Goal: Task Accomplishment & Management: Manage account settings

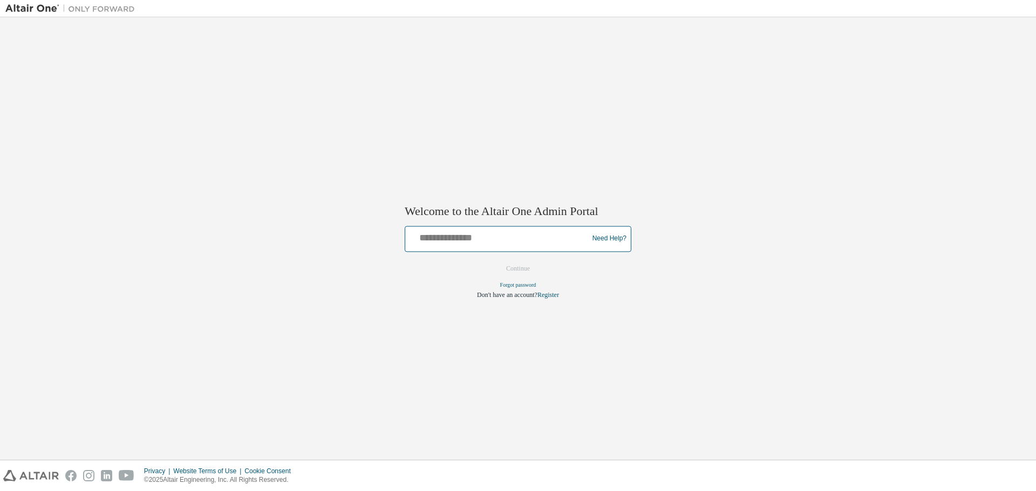
click at [473, 232] on input "text" at bounding box center [497, 237] width 177 height 16
type input "**********"
click at [495, 261] on button "Continue" at bounding box center [518, 269] width 46 height 16
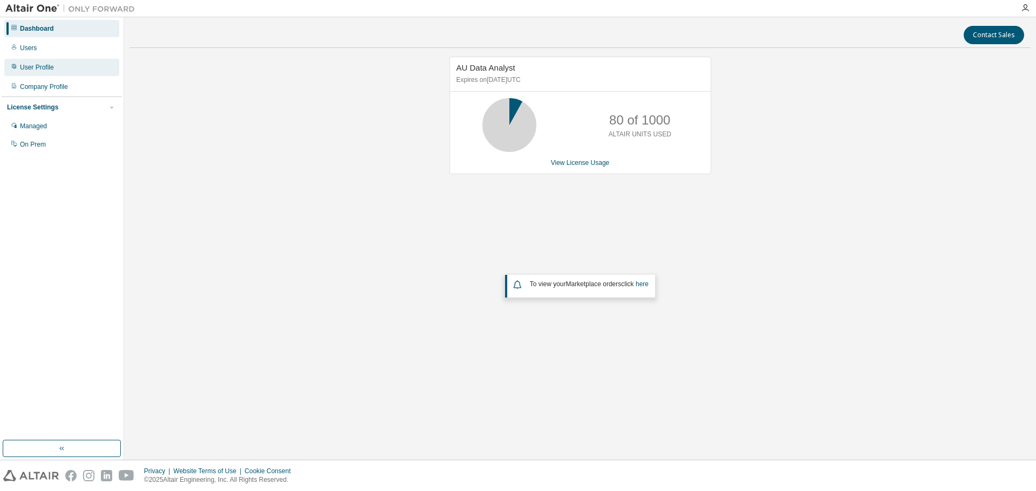
click at [39, 60] on div "User Profile" at bounding box center [61, 67] width 115 height 17
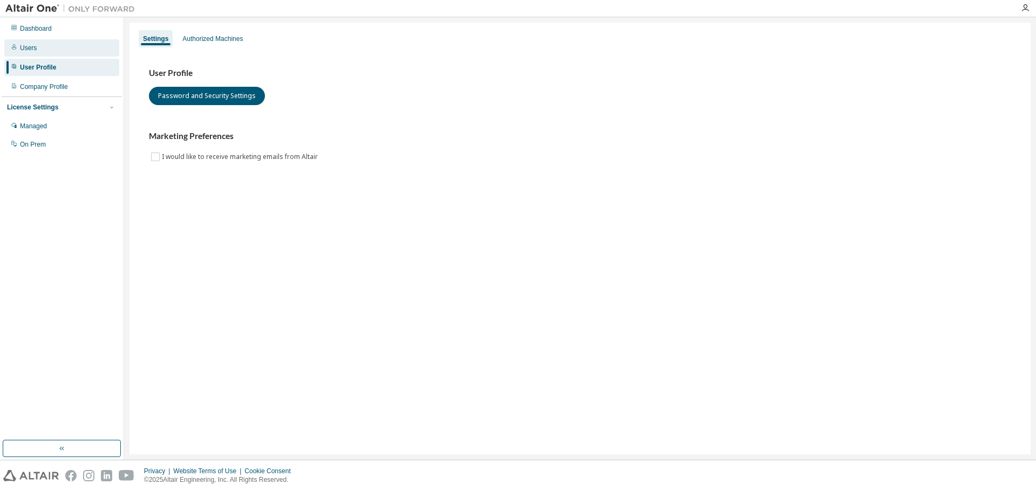
click at [35, 49] on div "Users" at bounding box center [28, 48] width 17 height 9
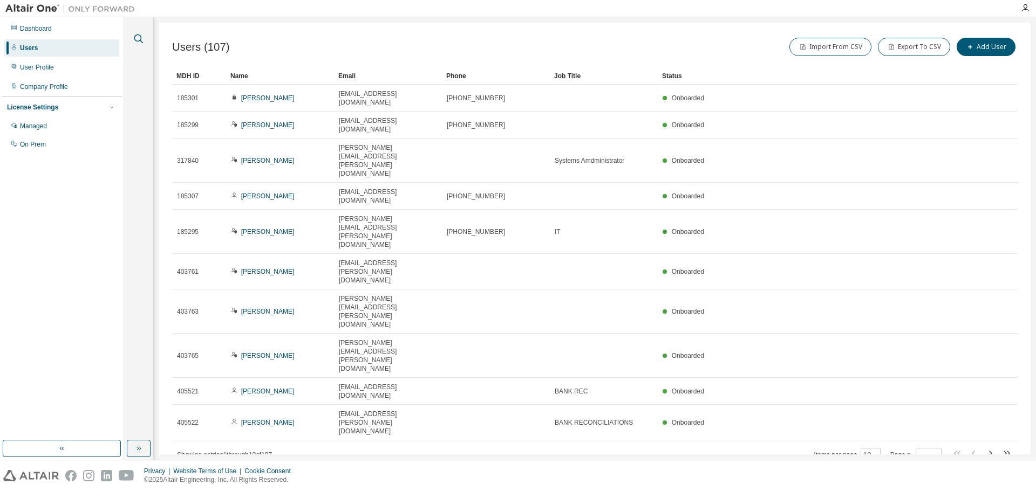
click at [139, 42] on icon "button" at bounding box center [138, 38] width 13 height 13
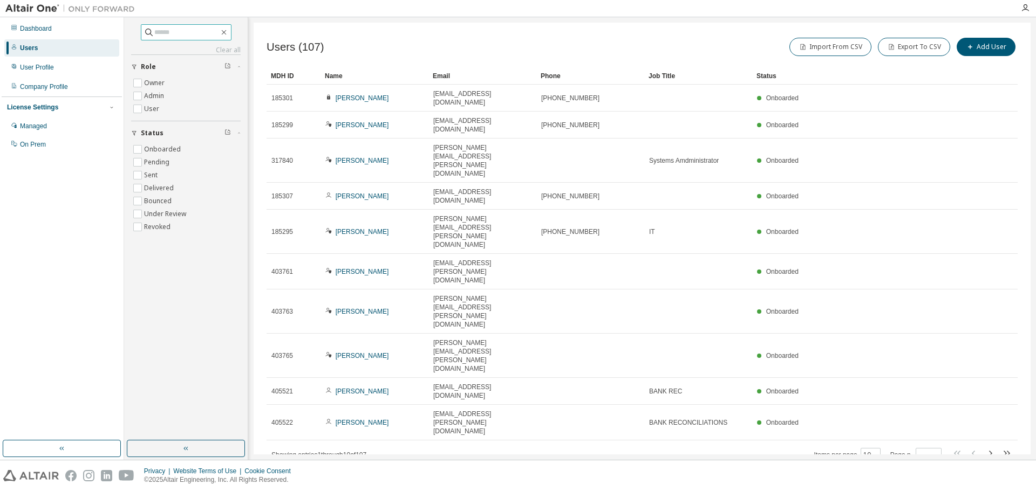
drag, startPoint x: 148, startPoint y: 35, endPoint x: 180, endPoint y: 29, distance: 32.3
click at [154, 33] on input "text" at bounding box center [186, 32] width 65 height 11
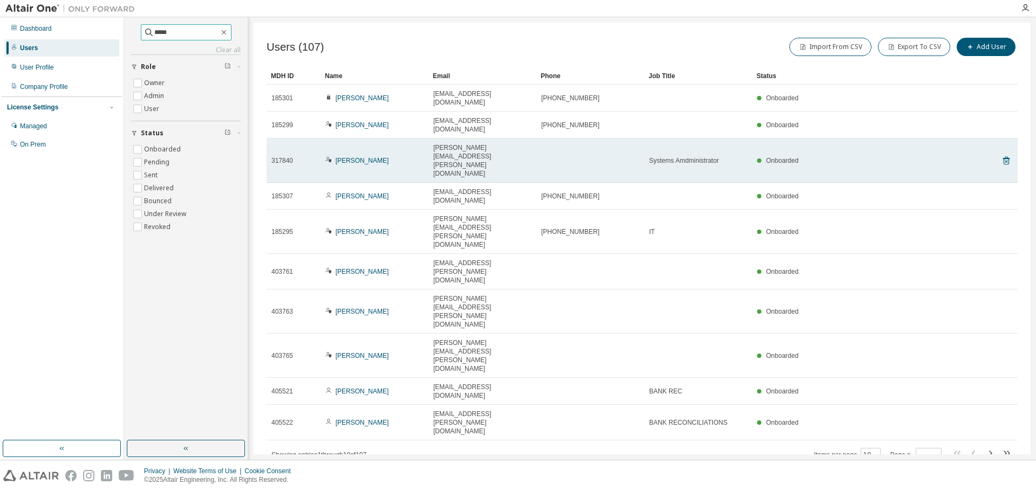
type input "*****"
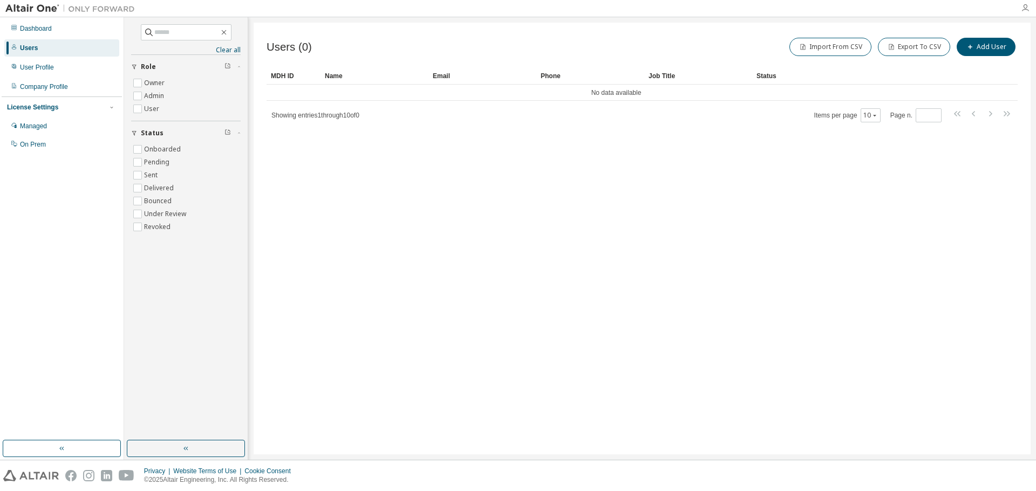
click at [1024, 6] on icon "button" at bounding box center [1025, 8] width 9 height 9
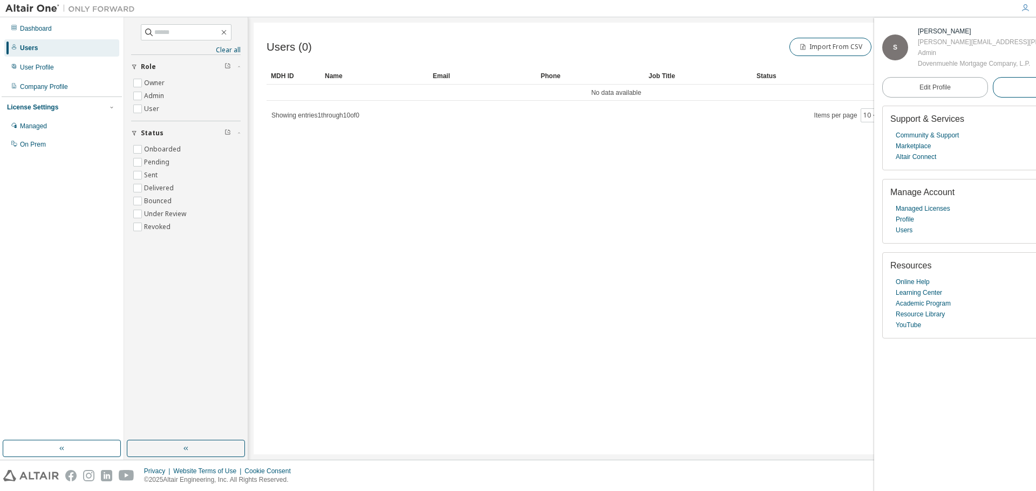
click at [1035, 93] on span "Logout" at bounding box center [1045, 87] width 20 height 11
